Goal: Book appointment/travel/reservation

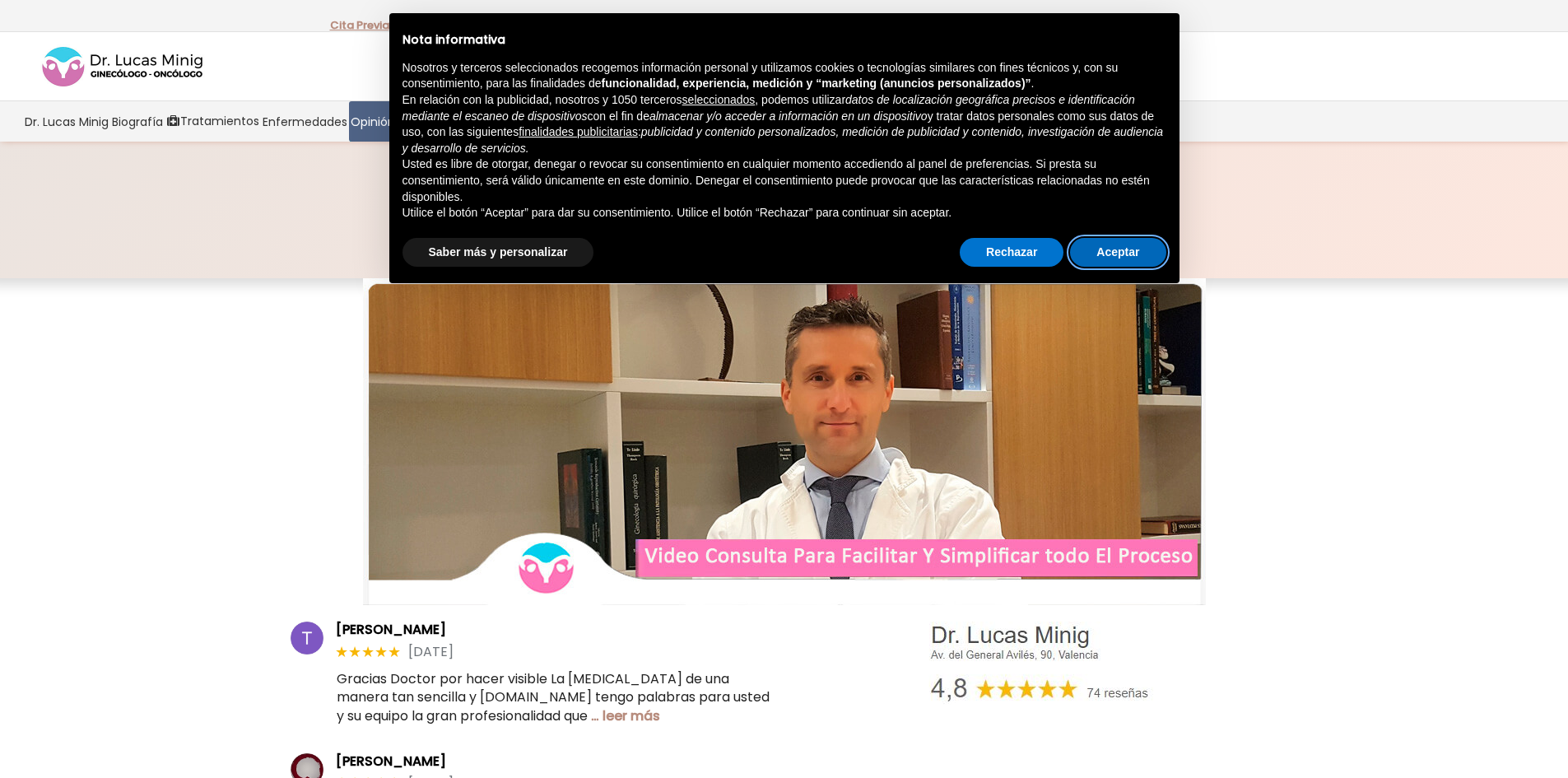
click at [1122, 253] on button "Aceptar" at bounding box center [1118, 253] width 95 height 30
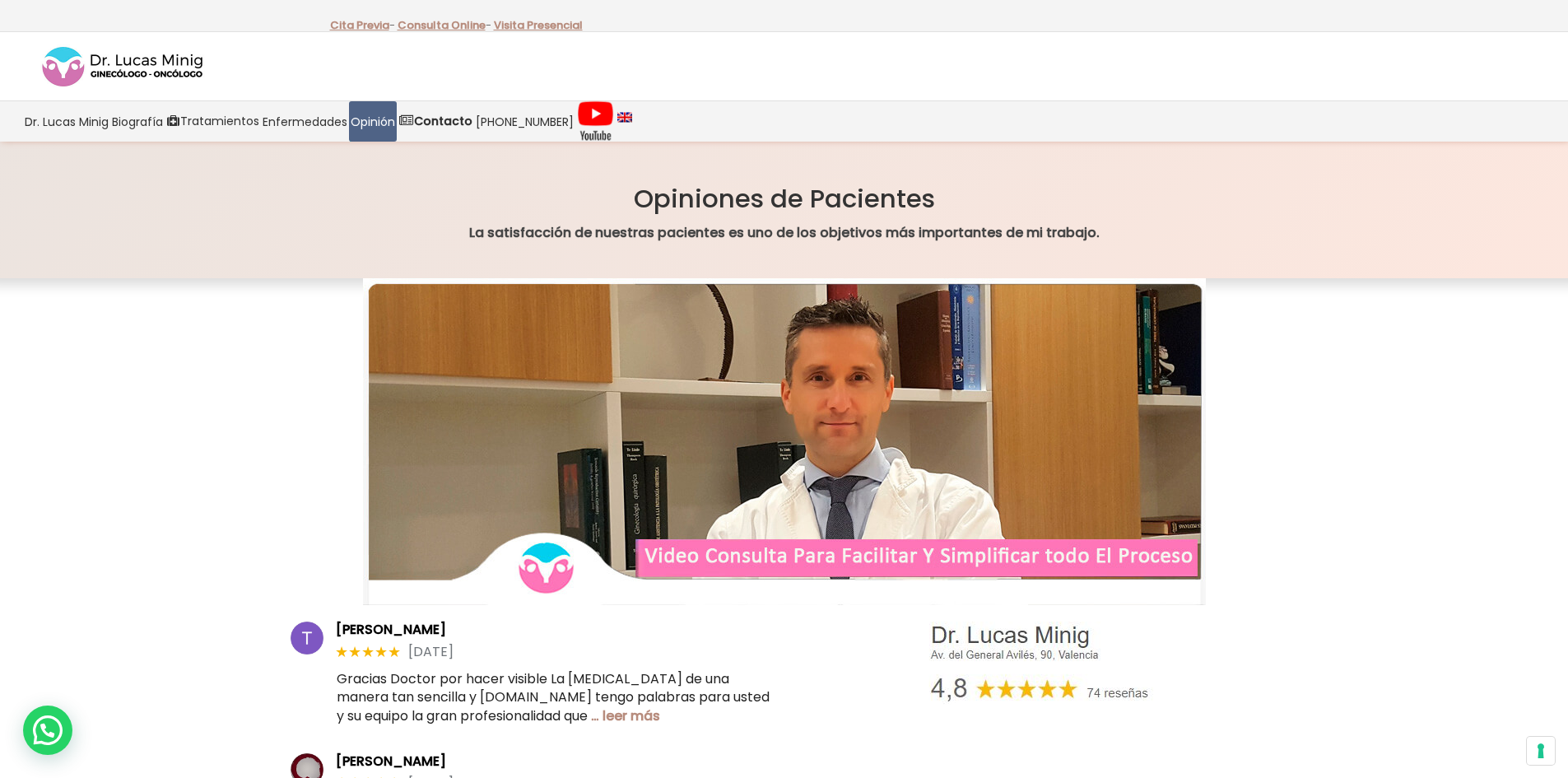
click at [176, 60] on img at bounding box center [122, 67] width 164 height 45
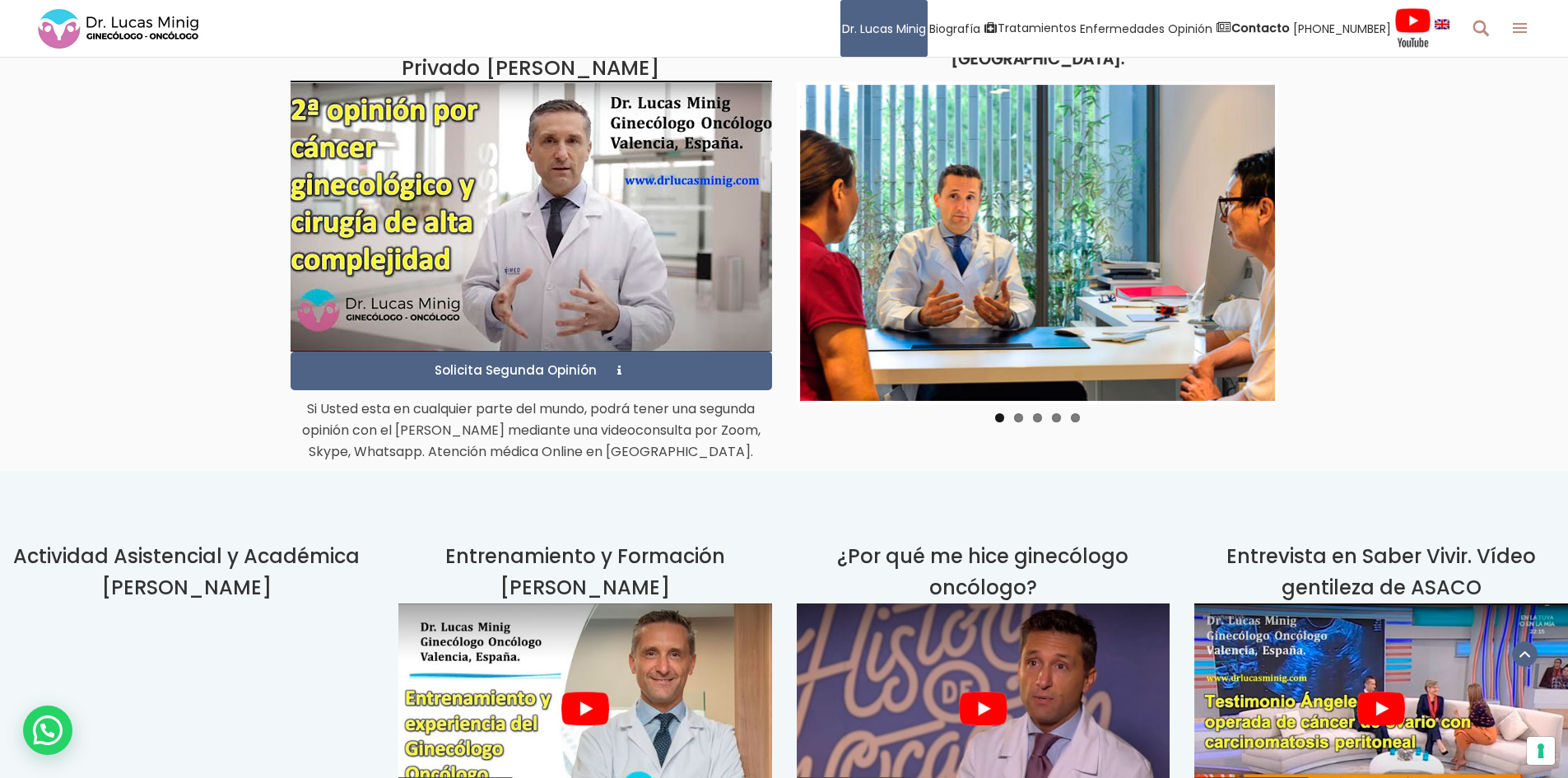
scroll to position [4033, 0]
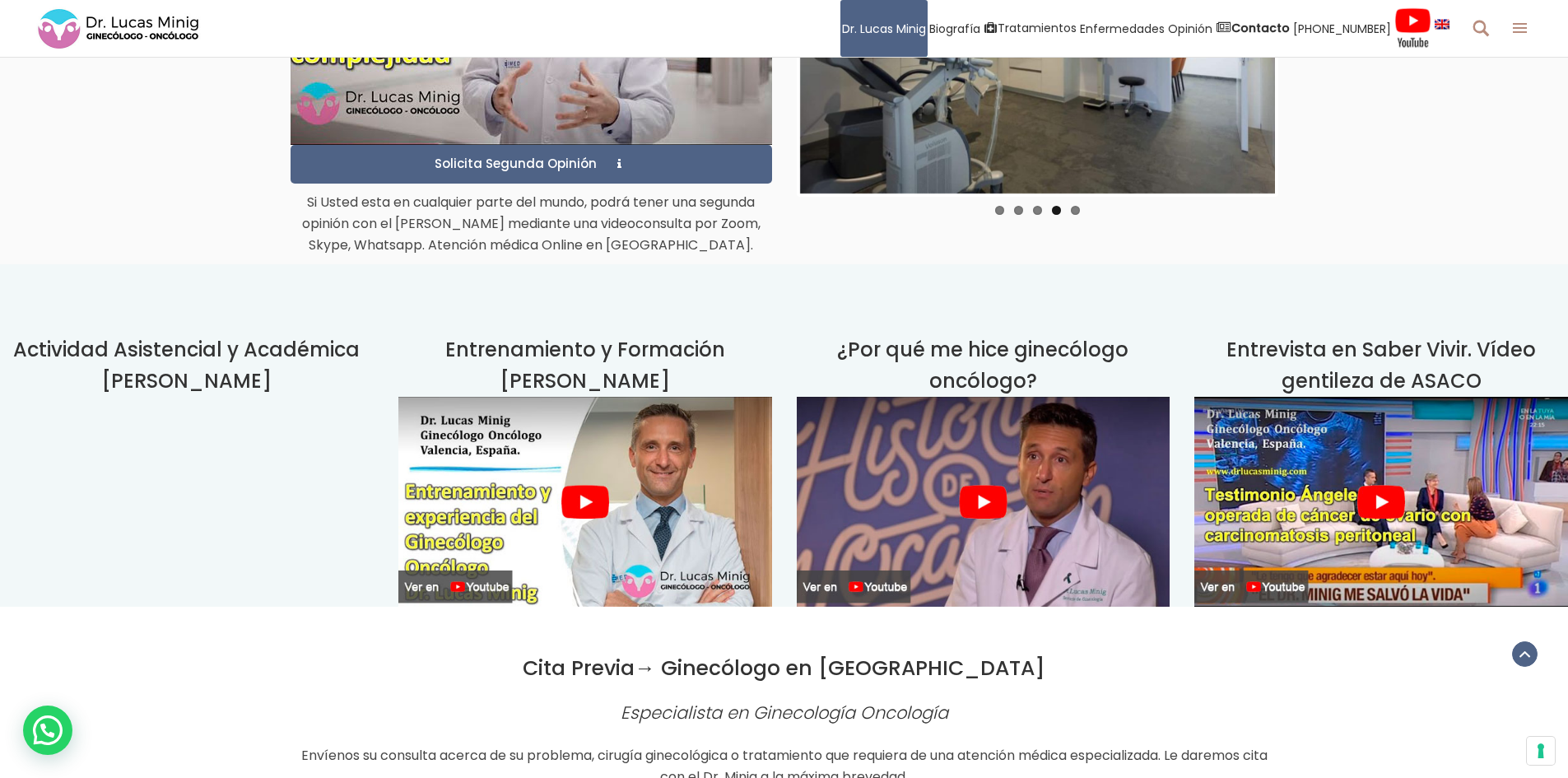
click at [592, 416] on img at bounding box center [586, 502] width 374 height 210
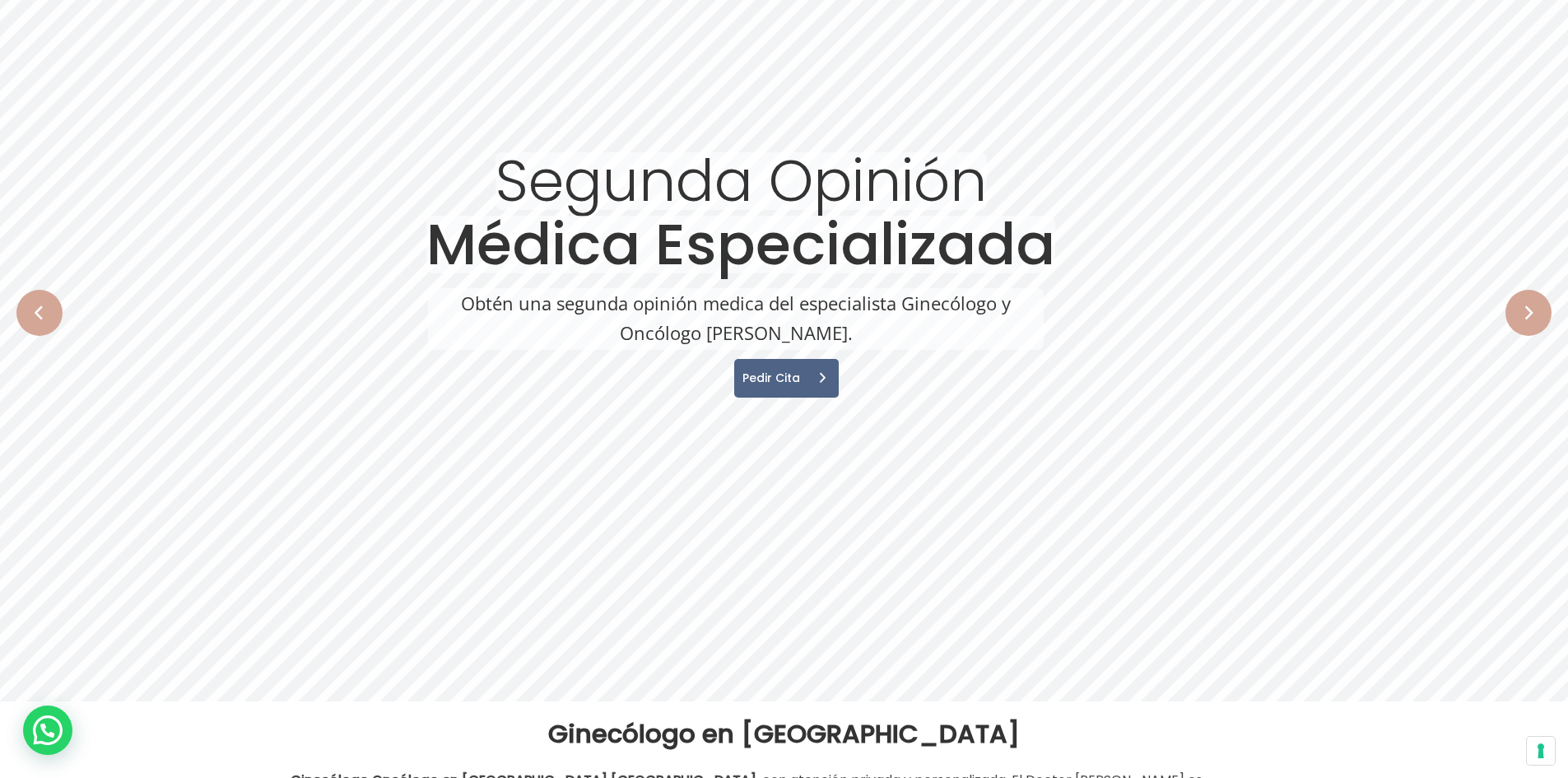
scroll to position [0, 0]
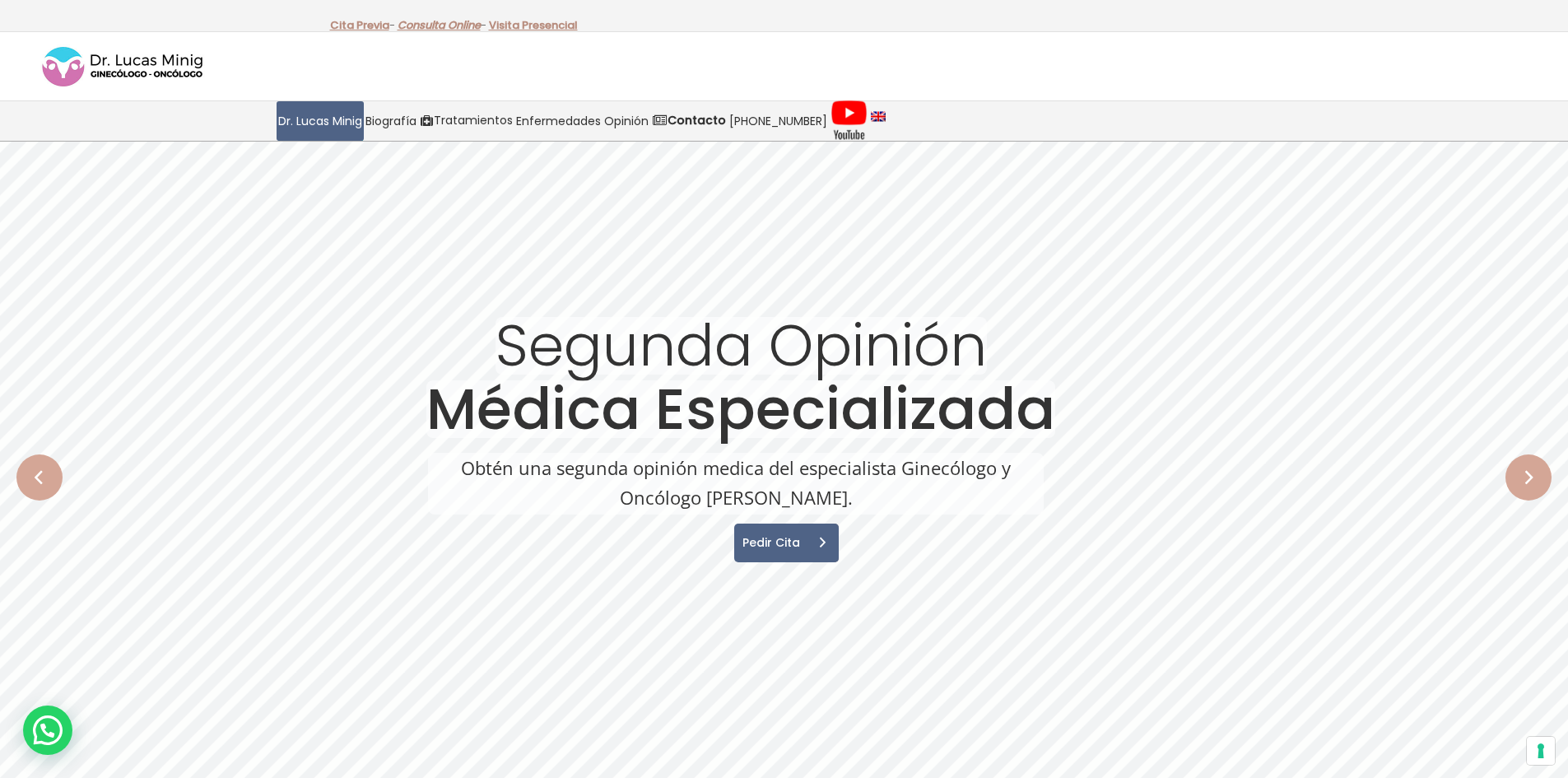
click at [429, 25] on link "Consulta Online" at bounding box center [439, 25] width 83 height 16
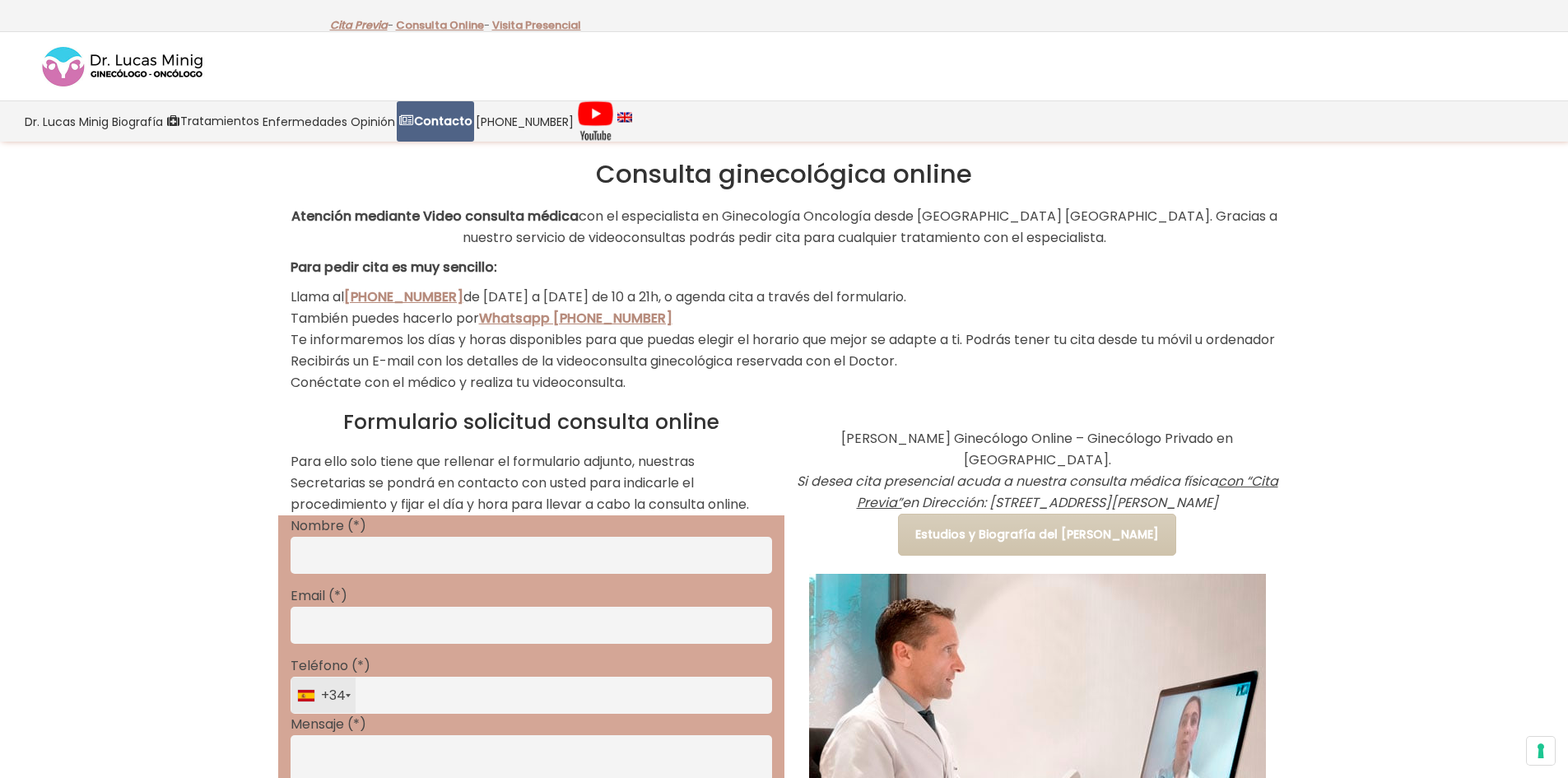
click at [379, 24] on link "Cita Previa" at bounding box center [359, 25] width 58 height 16
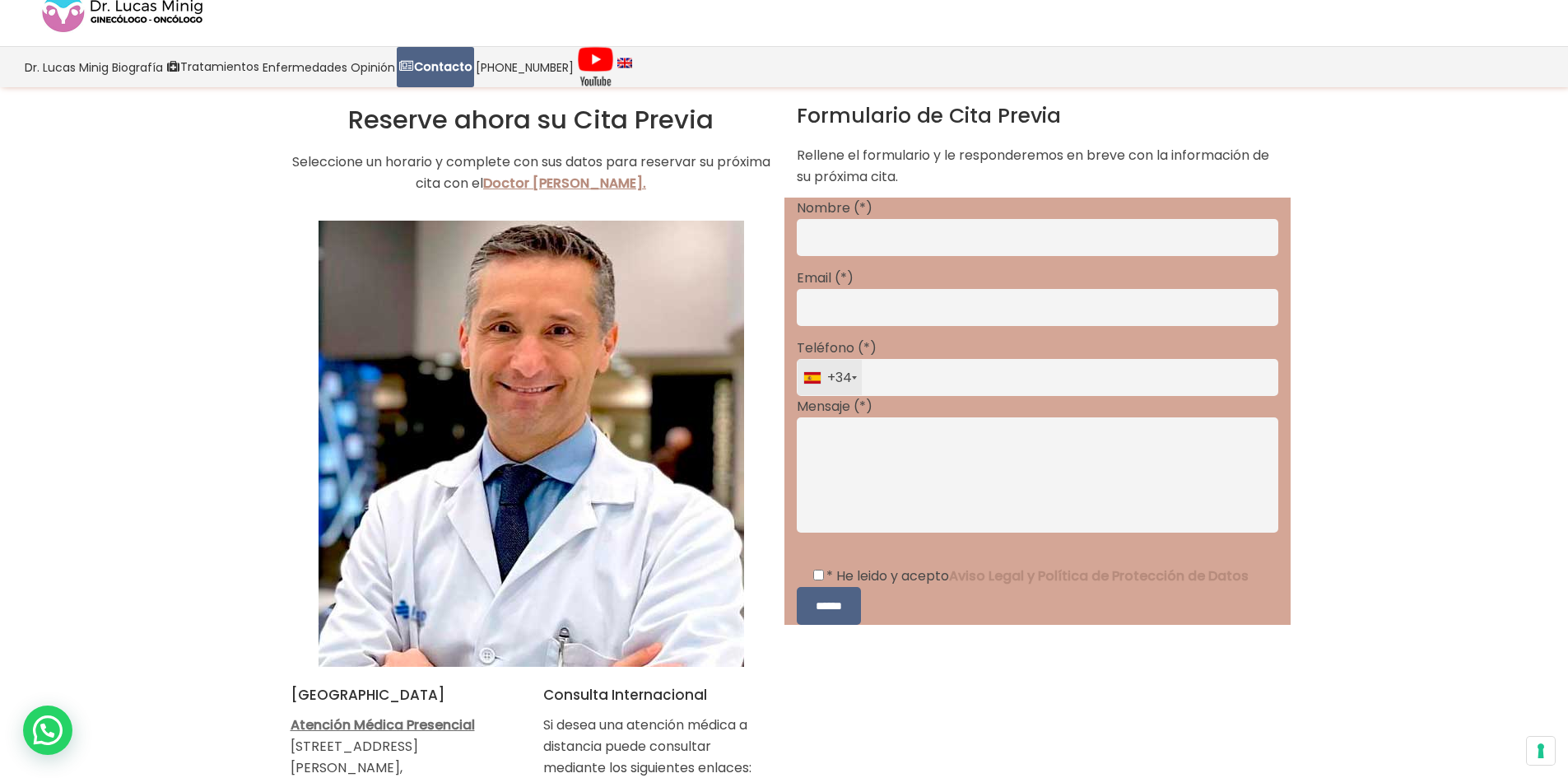
scroll to position [82, 0]
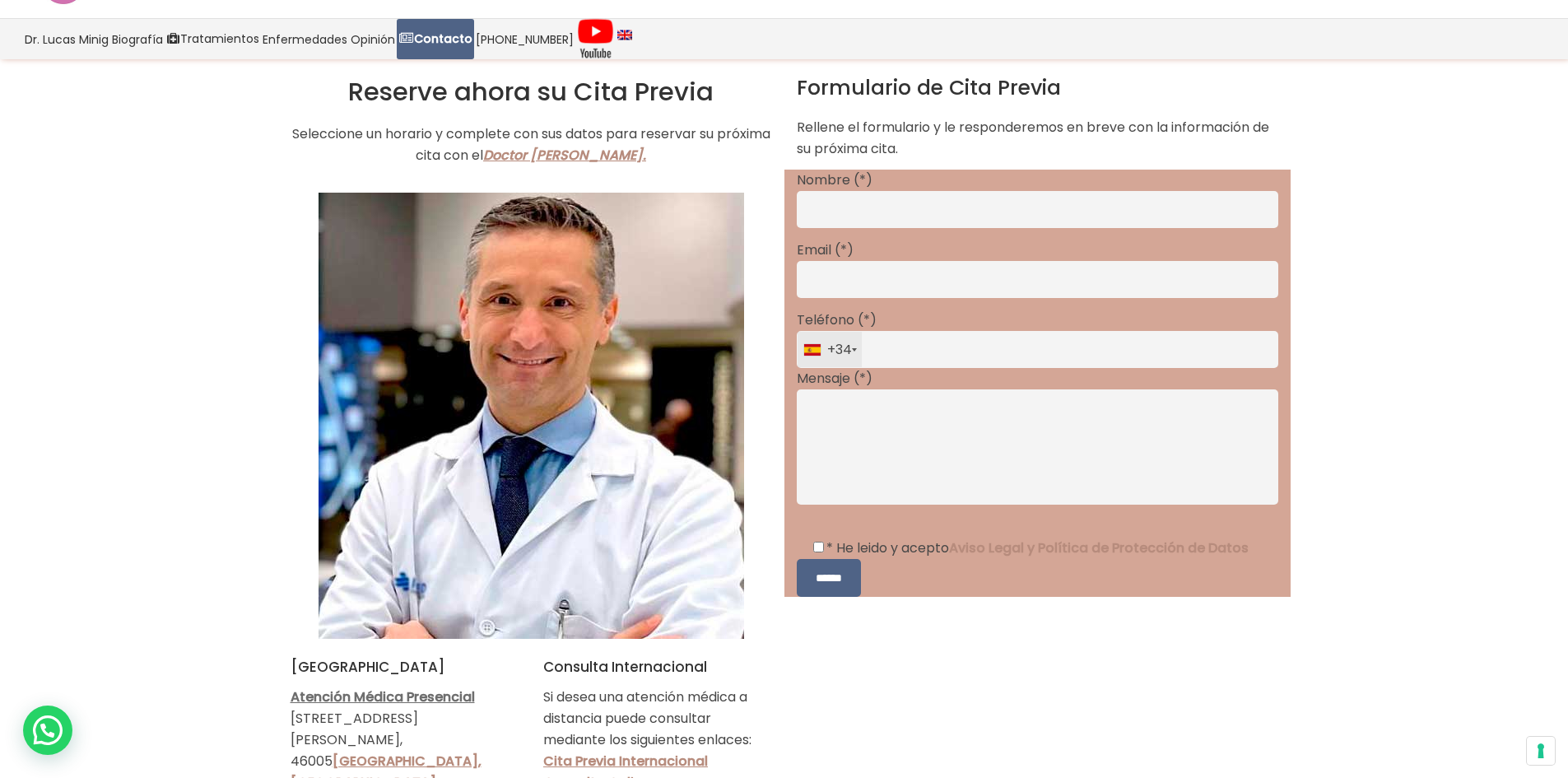
click at [615, 155] on link "Doctor Lucas Minig." at bounding box center [564, 155] width 162 height 19
